Goal: Communication & Community: Answer question/provide support

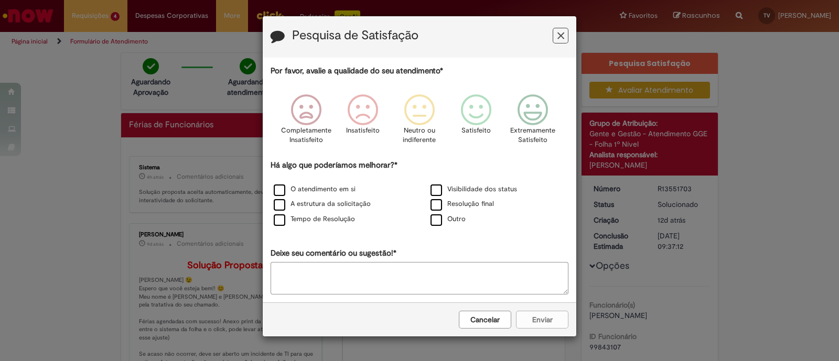
click at [559, 37] on icon "Feedback" at bounding box center [561, 35] width 7 height 11
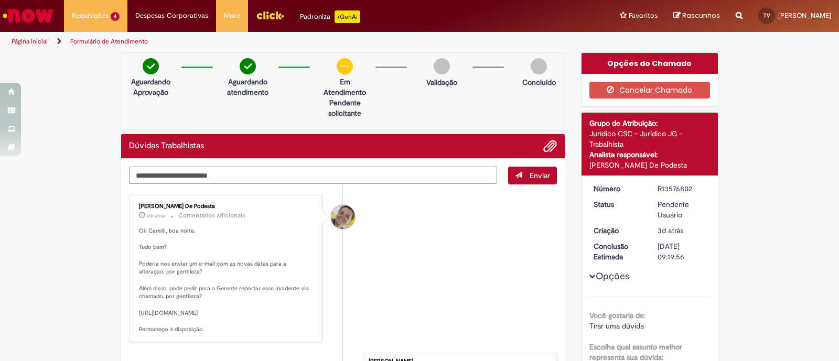
click at [348, 174] on textarea "Digite sua mensagem aqui..." at bounding box center [313, 175] width 368 height 17
type textarea "**********"
click at [517, 178] on button "Enviar" at bounding box center [532, 176] width 49 height 18
